Goal: Task Accomplishment & Management: Check status

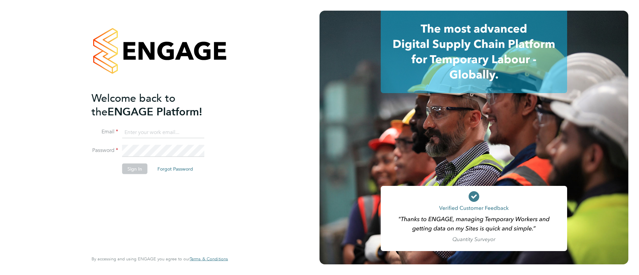
type input "[EMAIL_ADDRESS][DOMAIN_NAME]"
click at [140, 165] on button "Sign In" at bounding box center [134, 168] width 25 height 11
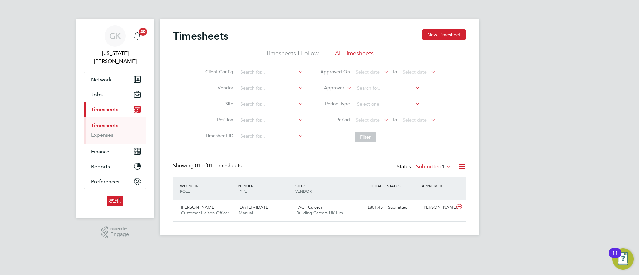
scroll to position [17, 58]
click at [437, 170] on div "Status Submitted 1" at bounding box center [425, 166] width 56 height 9
click at [437, 167] on label "Submitted 1" at bounding box center [433, 166] width 35 height 7
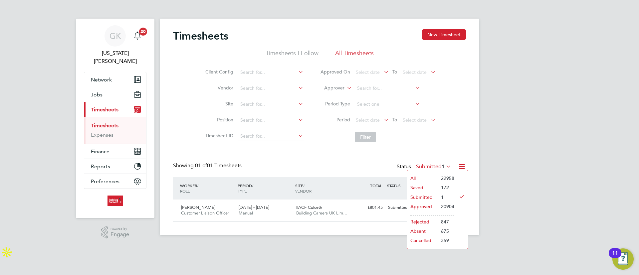
click at [420, 187] on li "Saved" at bounding box center [422, 187] width 31 height 9
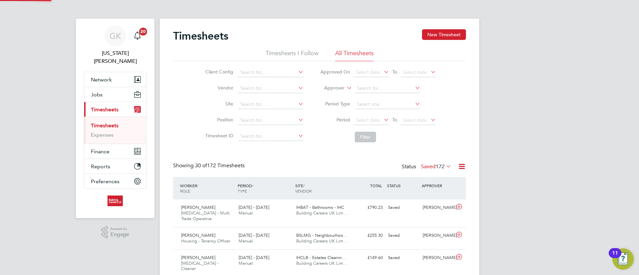
scroll to position [0, 0]
